Goal: Navigation & Orientation: Find specific page/section

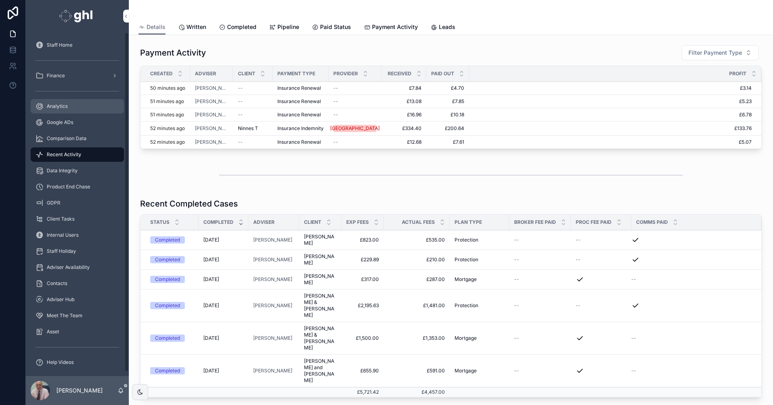
click at [54, 104] on span "Analytics" at bounding box center [57, 106] width 21 height 6
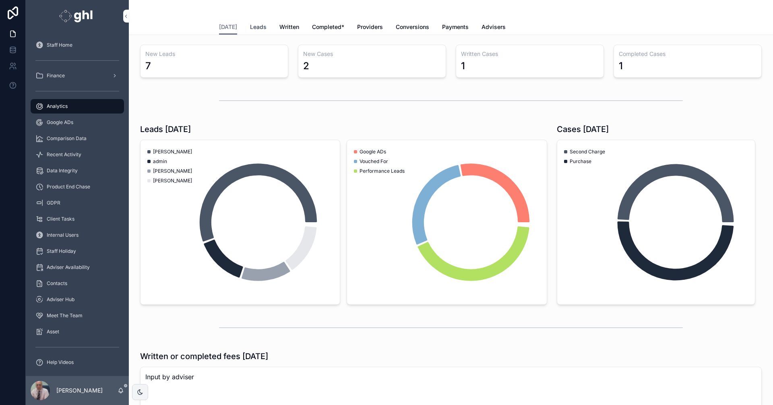
click at [251, 26] on span "Leads" at bounding box center [258, 27] width 17 height 8
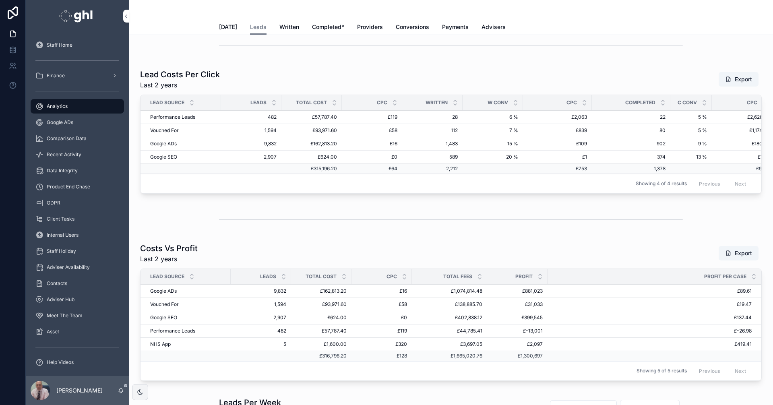
scroll to position [1342, 0]
click at [72, 153] on span "Recent Activity" at bounding box center [64, 154] width 35 height 6
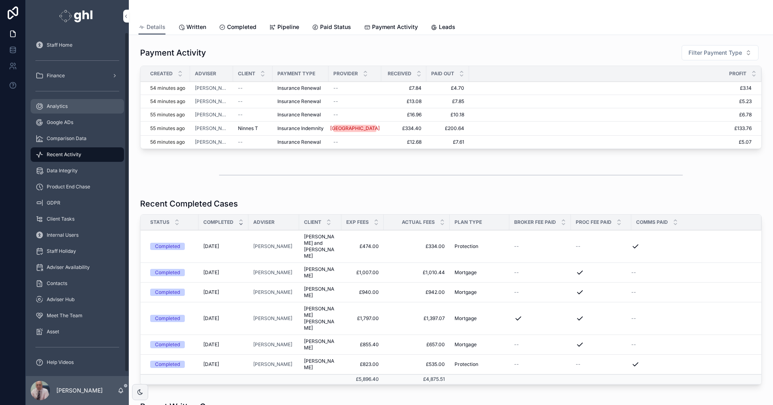
click at [60, 104] on span "Analytics" at bounding box center [57, 106] width 21 height 6
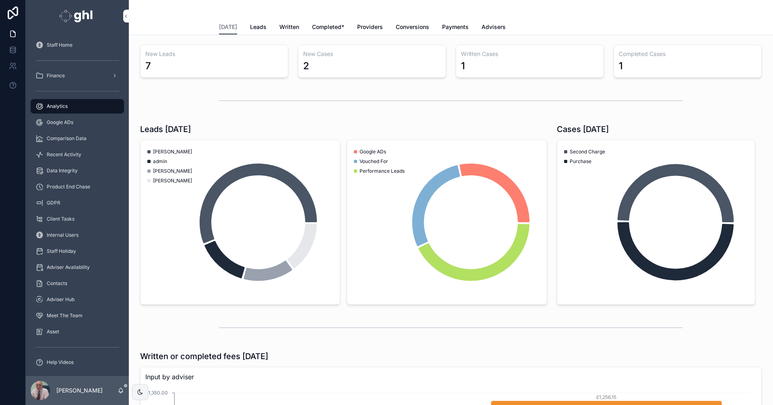
drag, startPoint x: 252, startPoint y: 26, endPoint x: 772, endPoint y: 54, distance: 520.8
click at [252, 26] on span "Leads" at bounding box center [258, 27] width 17 height 8
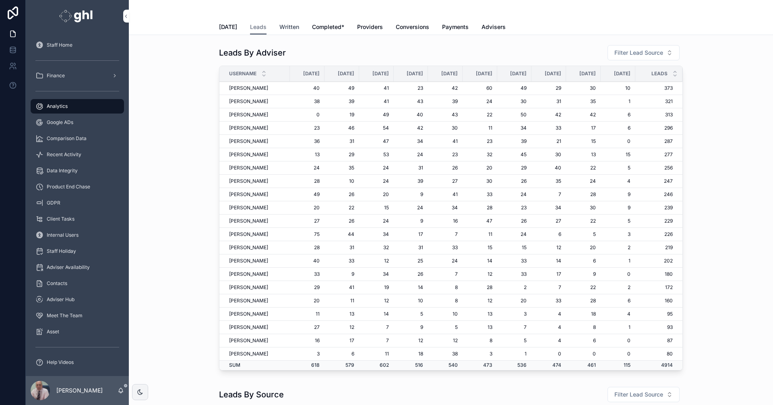
click at [289, 27] on span "Written" at bounding box center [289, 27] width 20 height 8
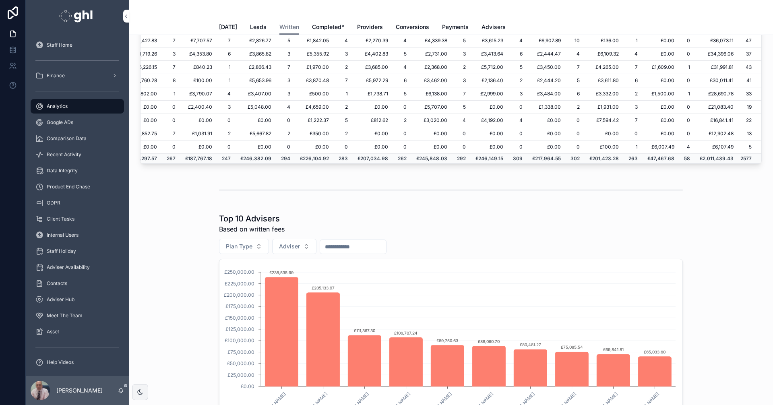
scroll to position [172, 129]
click at [255, 23] on span "Leads" at bounding box center [258, 27] width 17 height 8
click at [254, 24] on span "Leads" at bounding box center [258, 27] width 17 height 8
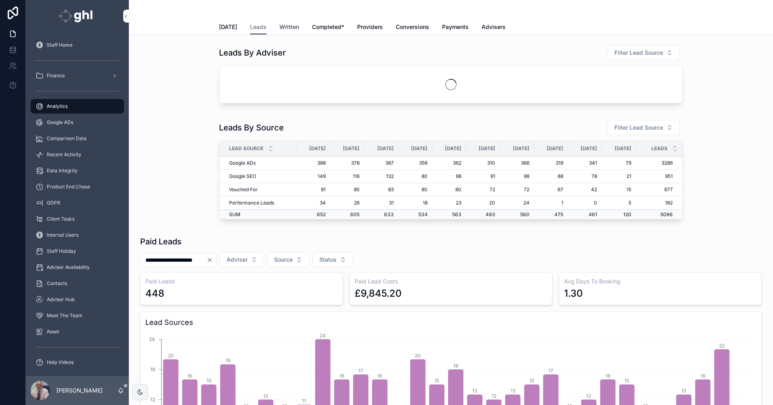
click at [281, 26] on span "Written" at bounding box center [289, 27] width 20 height 8
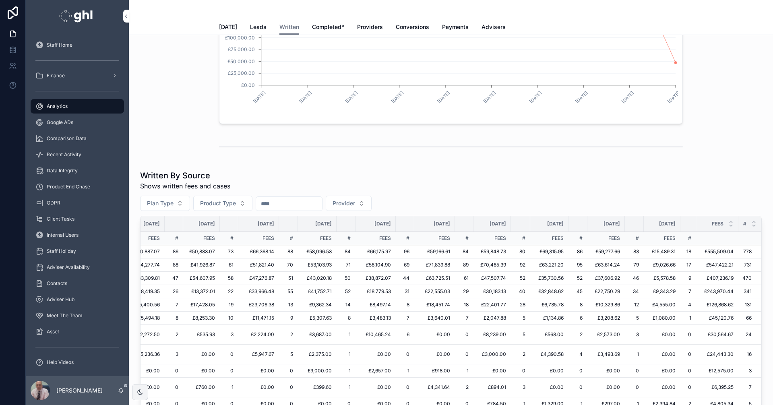
scroll to position [361, 0]
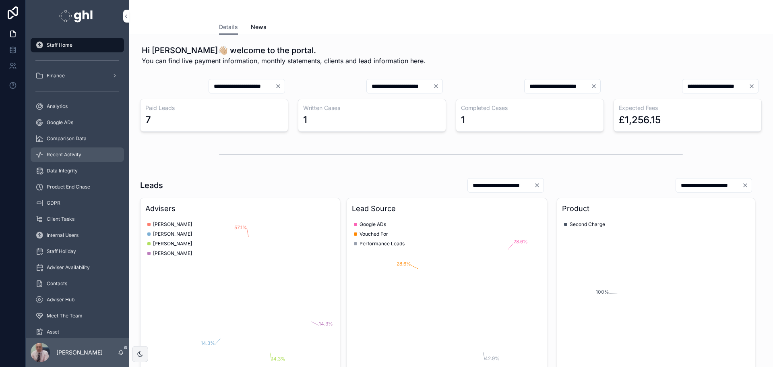
click at [62, 151] on div "Recent Activity" at bounding box center [77, 154] width 84 height 13
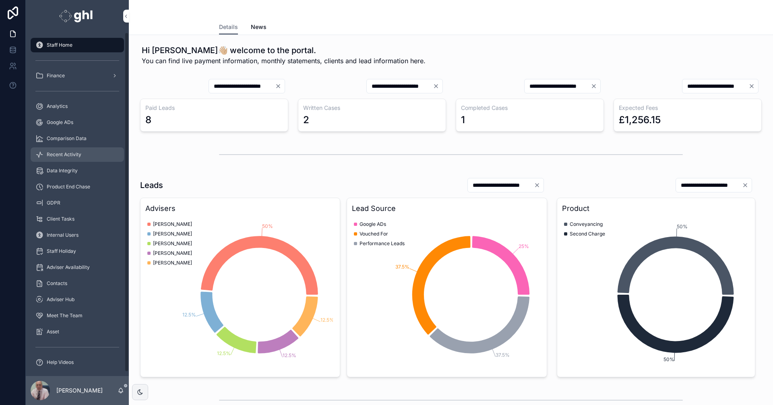
click at [78, 156] on span "Recent Activity" at bounding box center [64, 154] width 35 height 6
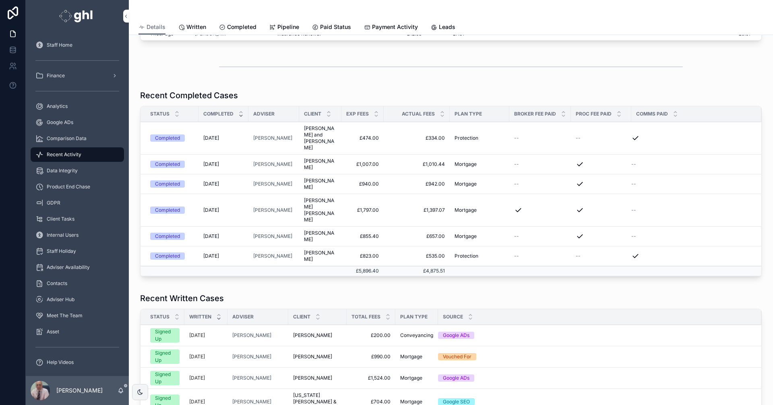
scroll to position [76, 0]
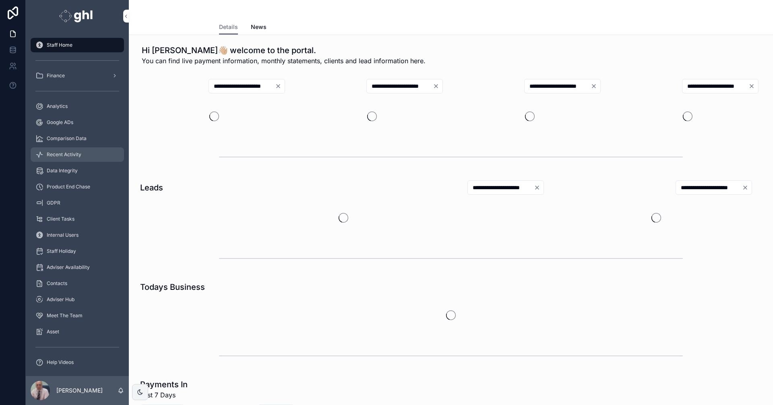
drag, startPoint x: 72, startPoint y: 155, endPoint x: 106, endPoint y: 151, distance: 34.4
click at [72, 155] on span "Recent Activity" at bounding box center [64, 154] width 35 height 6
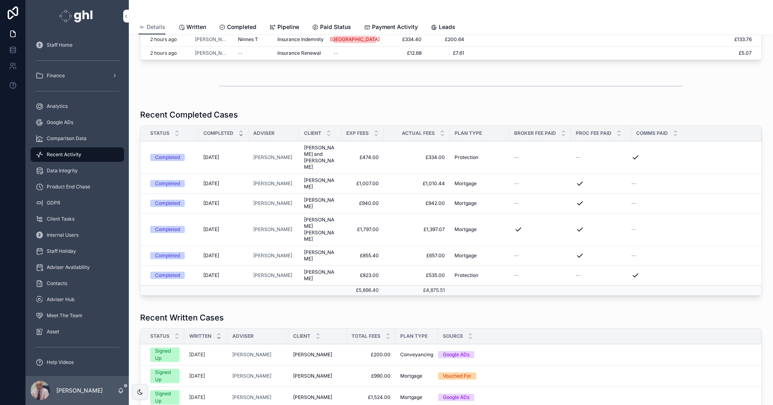
scroll to position [117, 0]
